Goal: Find specific page/section: Find specific page/section

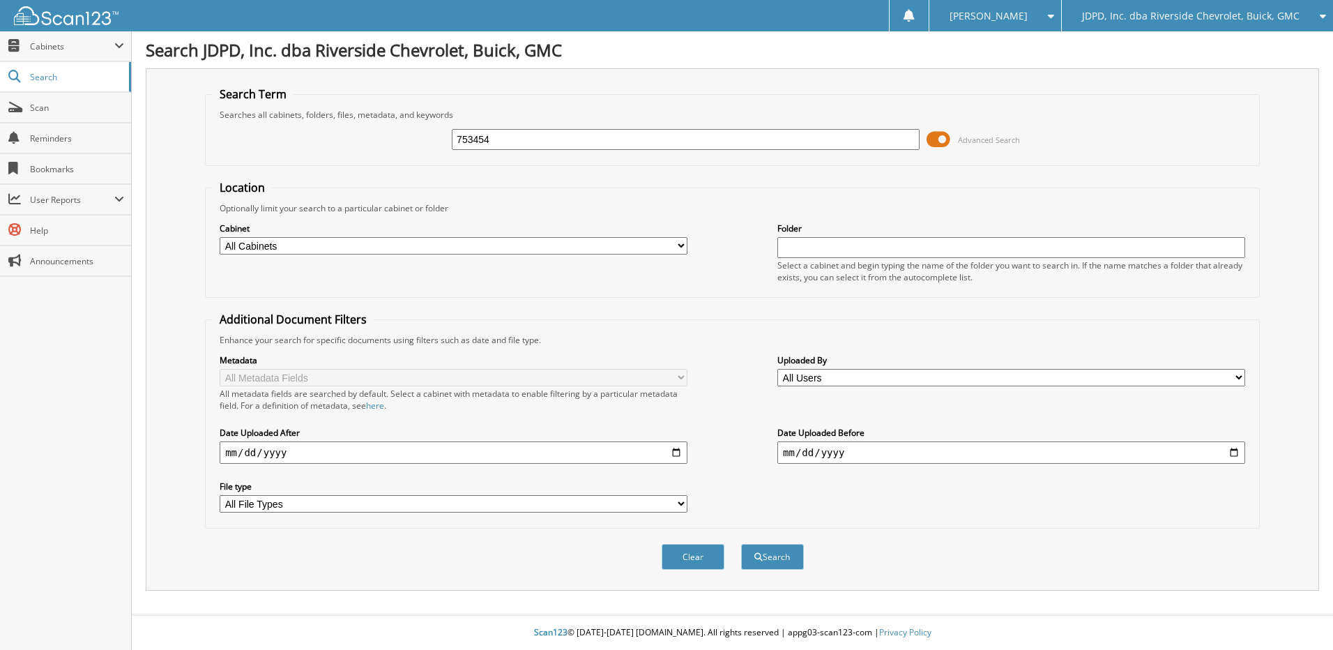
type input "753454"
click at [741, 544] on button "Search" at bounding box center [772, 557] width 63 height 26
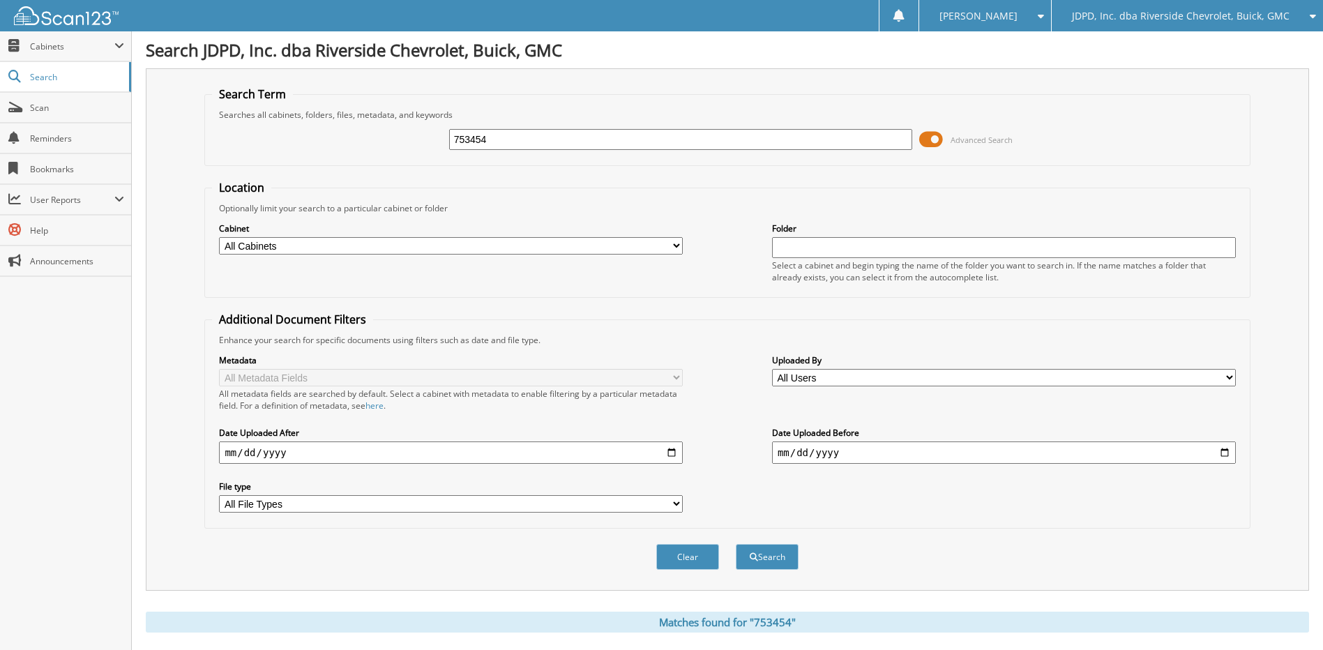
scroll to position [207, 0]
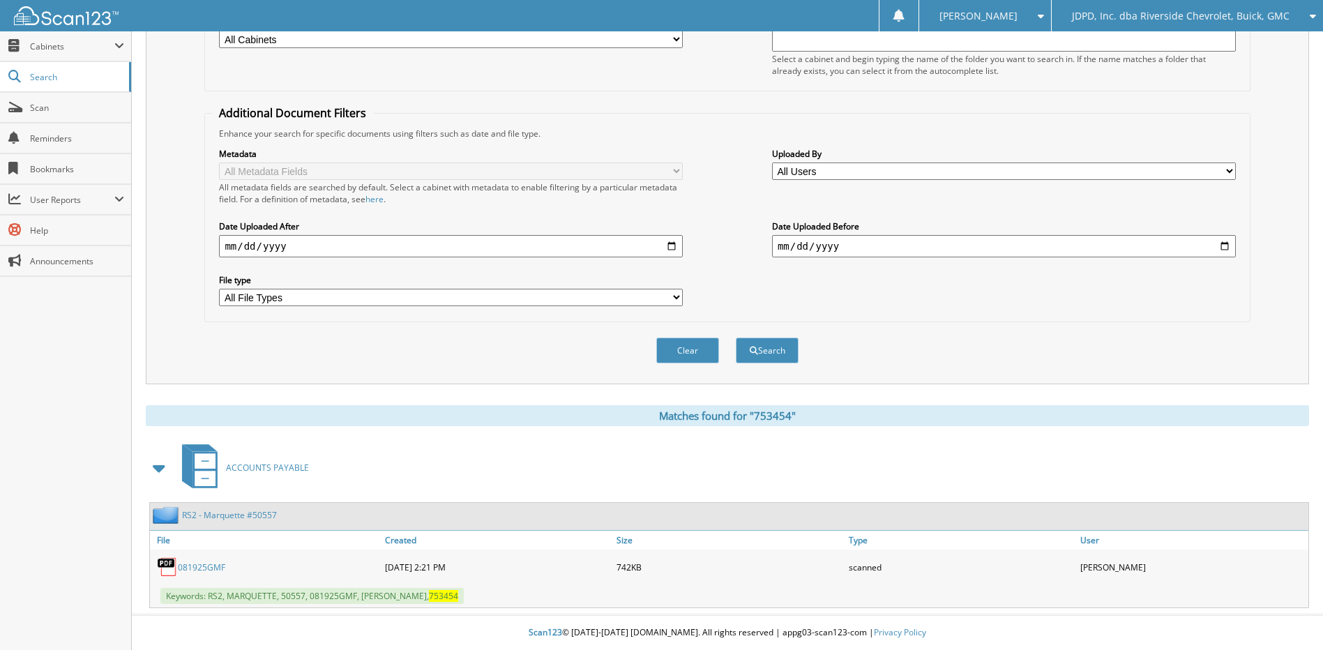
click at [209, 564] on link "081925GMF" at bounding box center [201, 567] width 47 height 12
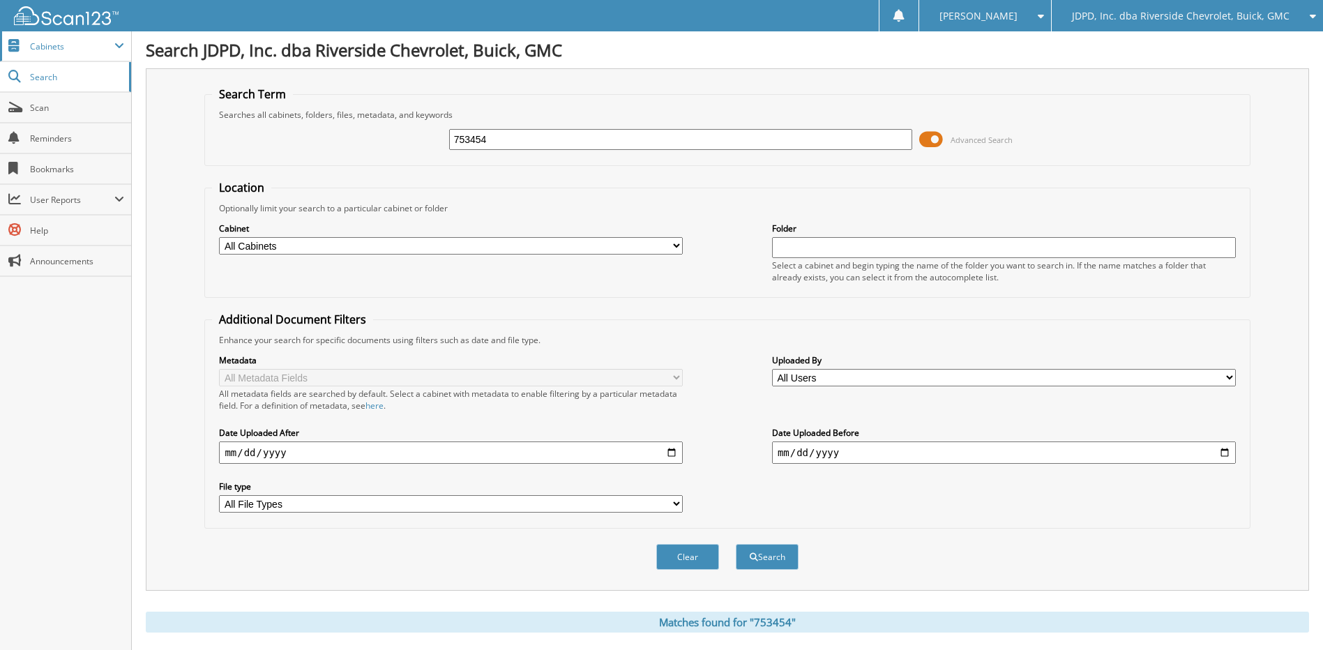
drag, startPoint x: 61, startPoint y: 50, endPoint x: 64, endPoint y: 56, distance: 7.2
click at [60, 50] on span "Cabinets" at bounding box center [72, 46] width 84 height 12
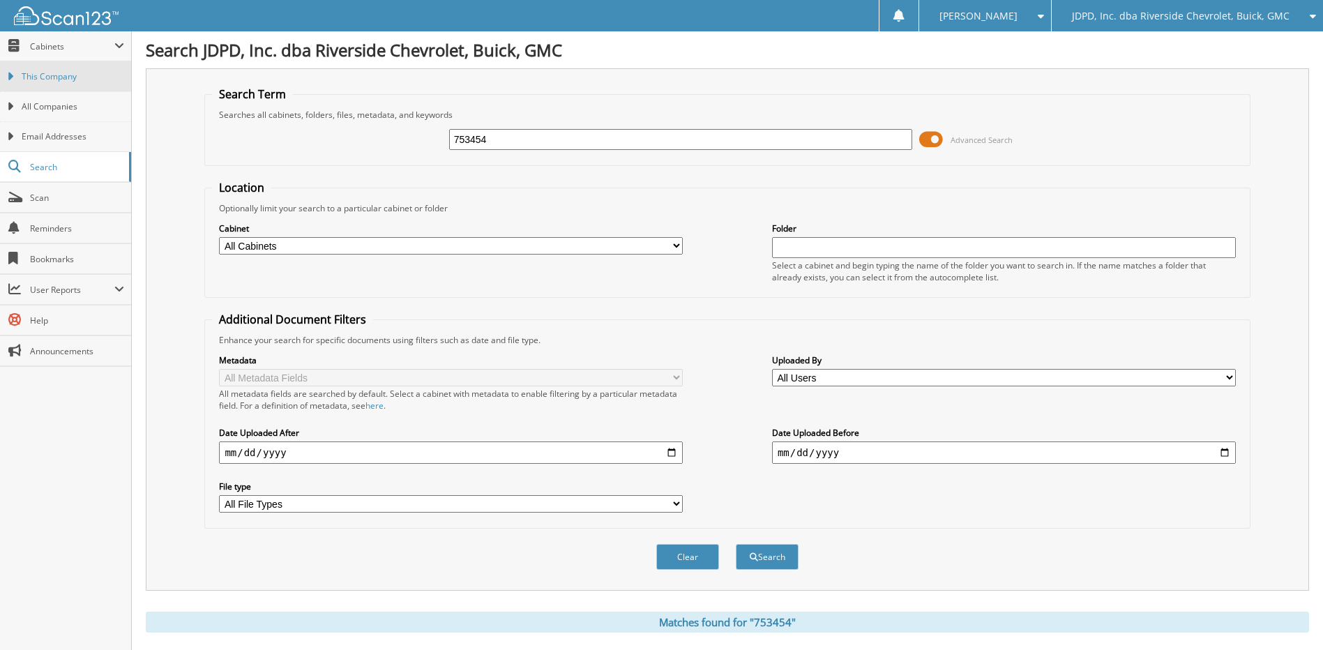
click at [81, 89] on link "This Company" at bounding box center [65, 76] width 131 height 30
